Goal: Task Accomplishment & Management: Manage account settings

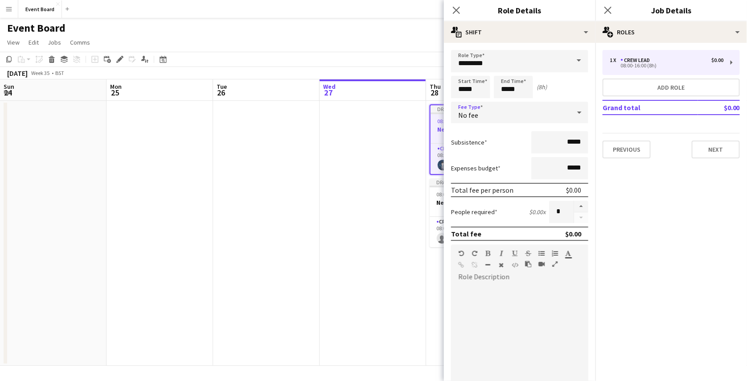
scroll to position [0, 213]
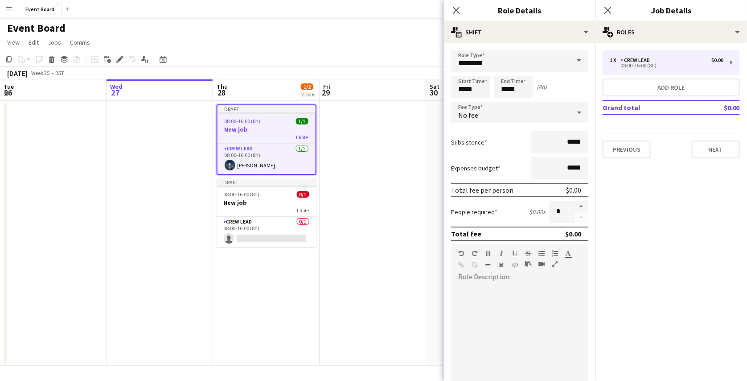
click at [9, 11] on app-icon "Menu" at bounding box center [8, 8] width 7 height 7
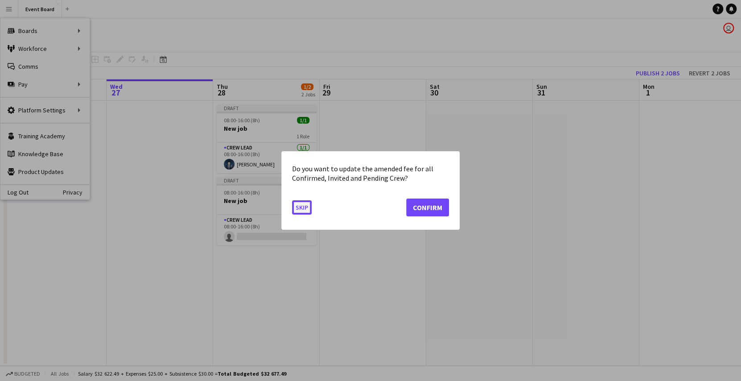
click at [306, 203] on button "Skip" at bounding box center [302, 207] width 20 height 14
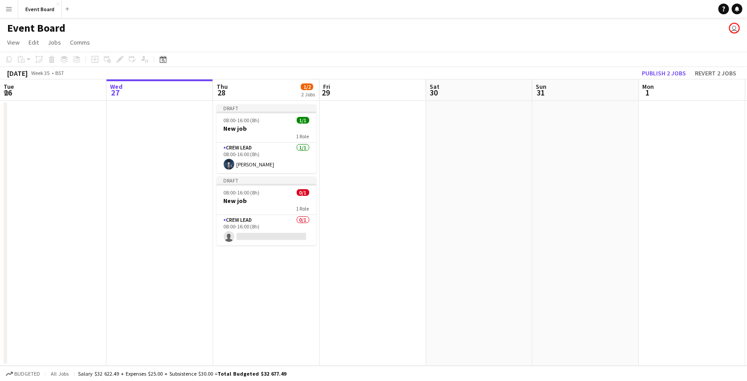
click at [9, 4] on button "Menu" at bounding box center [9, 9] width 18 height 18
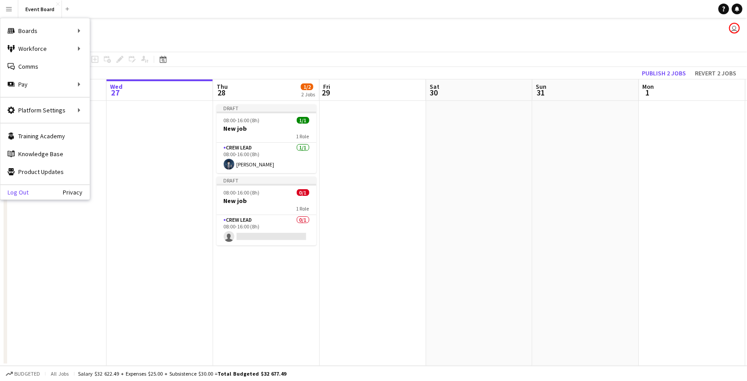
click at [23, 190] on link "Log Out" at bounding box center [14, 192] width 28 height 7
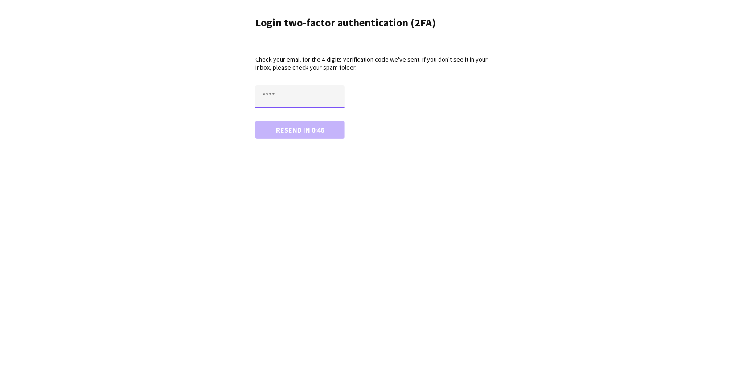
click at [280, 90] on input "text" at bounding box center [300, 96] width 89 height 22
paste input "****"
type input "****"
click at [299, 125] on button "Confirm" at bounding box center [300, 130] width 89 height 18
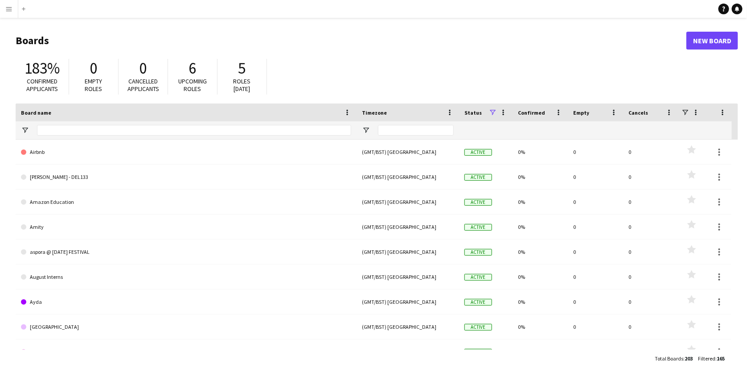
click at [12, 9] on app-icon "Menu" at bounding box center [8, 8] width 7 height 7
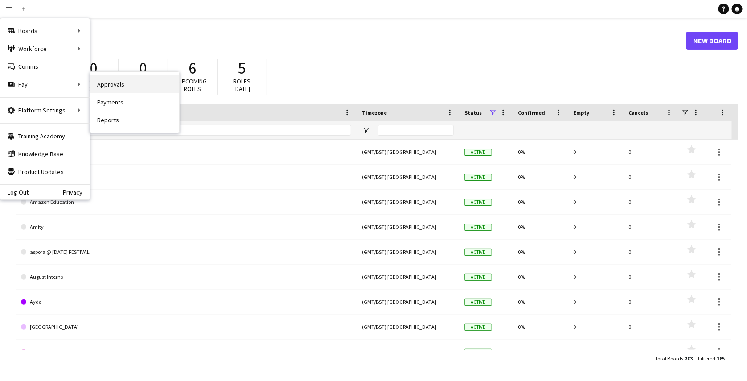
click at [109, 89] on link "Approvals" at bounding box center [134, 84] width 89 height 18
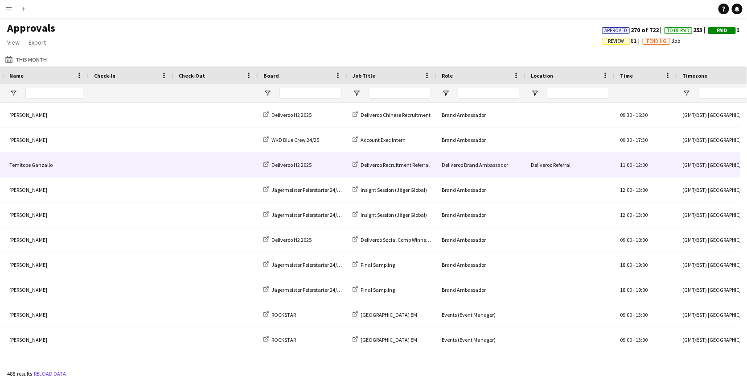
scroll to position [0, 30]
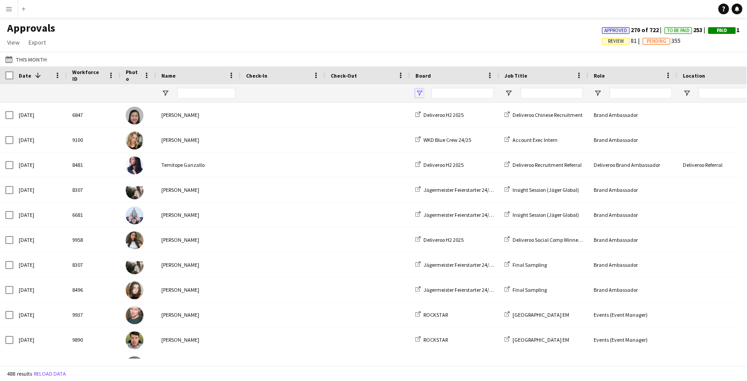
click at [418, 92] on span "Open Filter Menu" at bounding box center [420, 93] width 8 height 8
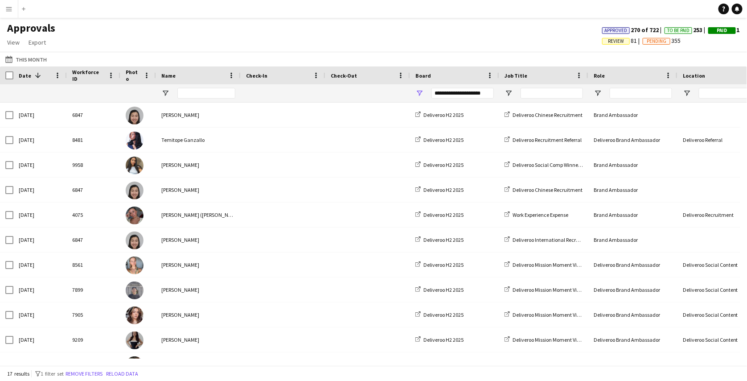
click at [396, 35] on div "Approvals View Customise view Customise filters Reset Filters Reset View Reset …" at bounding box center [373, 36] width 747 height 30
click at [422, 93] on span "Open Filter Menu" at bounding box center [420, 93] width 8 height 8
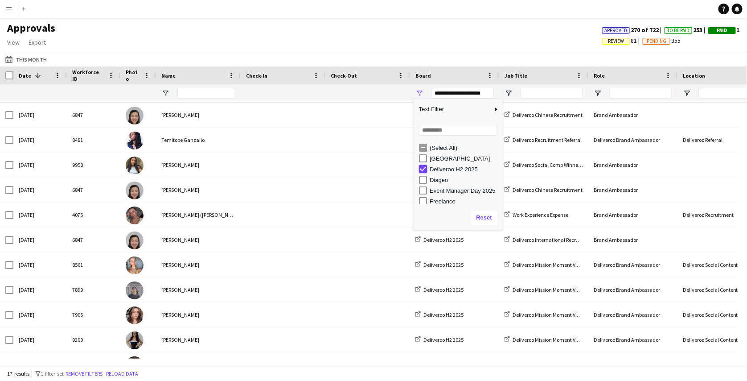
type input "***"
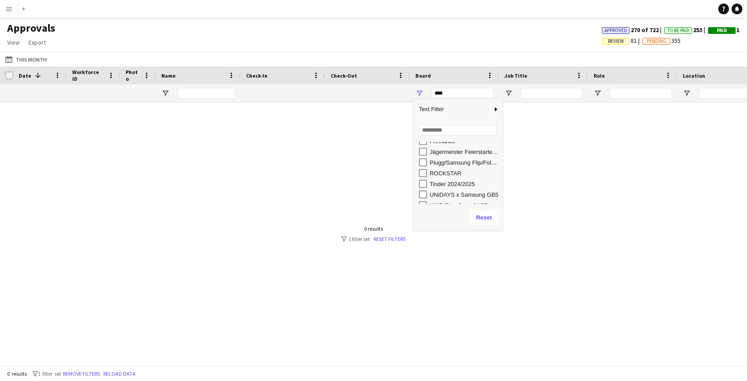
click at [443, 169] on div "Deliveroo H2 2025 Freelance Jägermeister Feierstarter 24/25 Plugg/Samsung Flip/…" at bounding box center [458, 151] width 89 height 139
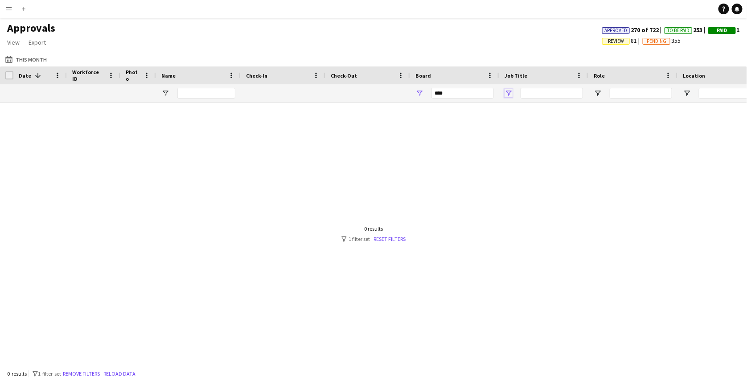
click at [512, 91] on span "Open Filter Menu" at bounding box center [509, 93] width 8 height 8
click at [422, 92] on span "Open Filter Menu" at bounding box center [420, 93] width 8 height 8
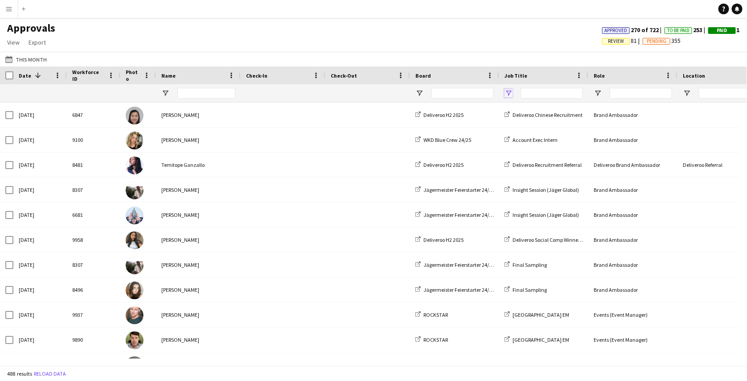
click at [511, 92] on span "Open Filter Menu" at bounding box center [509, 93] width 8 height 8
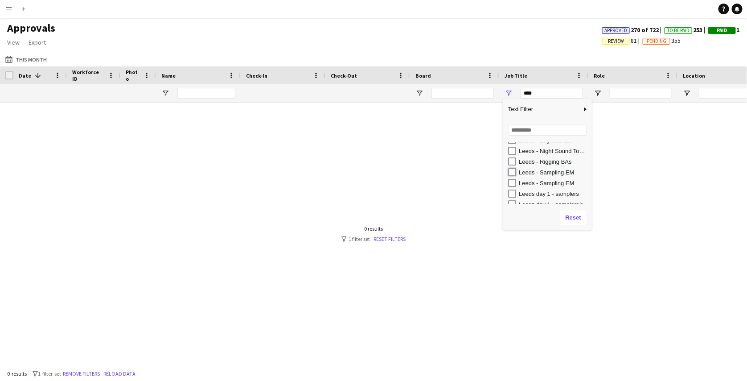
type input "**********"
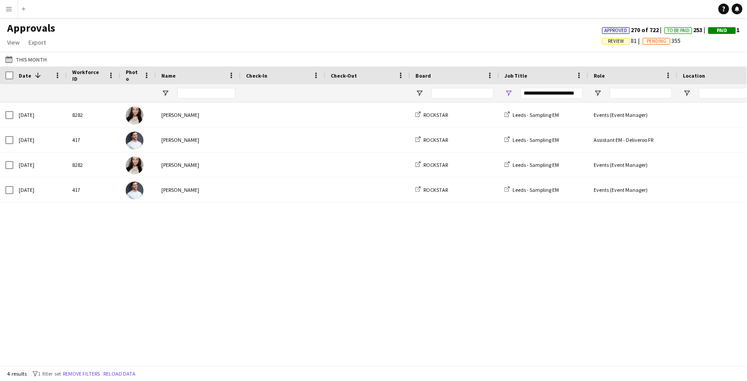
click at [422, 244] on div "Mon, 25 Aug 2025 8282 Rachael Thomas ROCKSTAR Leeds - Sampling EM Events (Event…" at bounding box center [373, 231] width 747 height 256
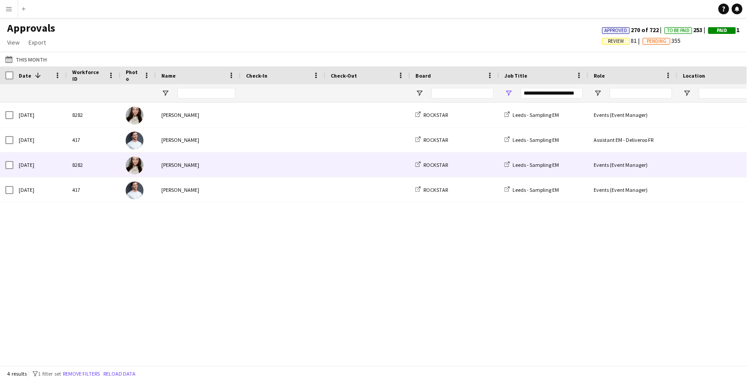
scroll to position [0, 14]
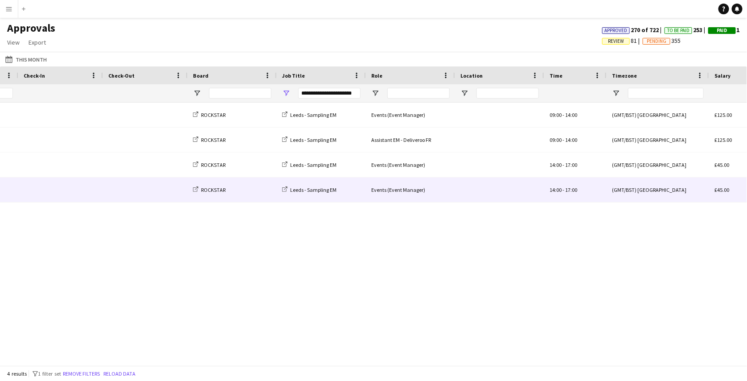
click at [253, 194] on div "ROCKSTAR" at bounding box center [232, 189] width 89 height 25
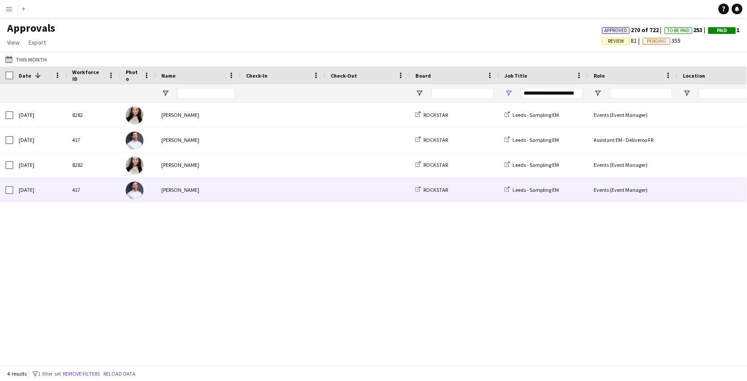
click at [181, 187] on div "James Whitehurst" at bounding box center [198, 189] width 85 height 25
